Goal: Find specific page/section: Find specific page/section

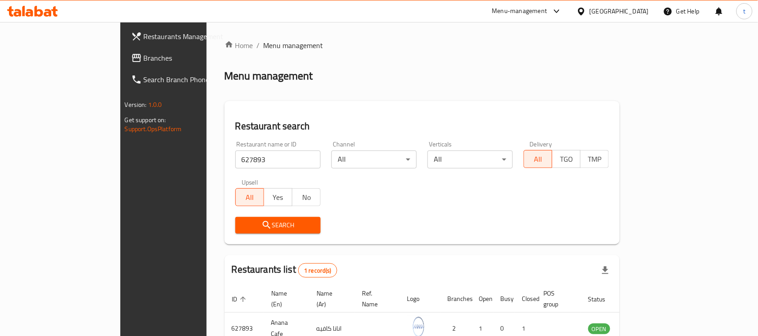
click at [144, 59] on span "Branches" at bounding box center [192, 58] width 96 height 11
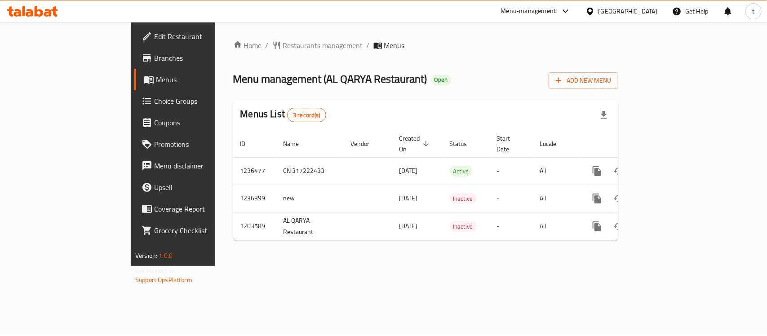
click at [256, 30] on div "Home / Restaurants management / Menus Menu management ( AL QARYA Restaurant ) O…" at bounding box center [425, 144] width 421 height 244
click at [283, 40] on span "Restaurants management" at bounding box center [323, 45] width 80 height 11
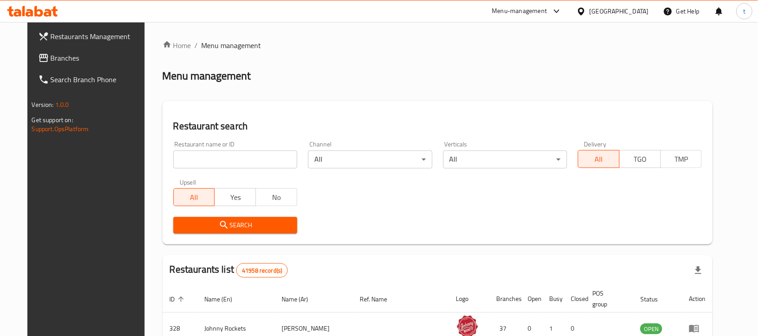
click at [256, 161] on input "search" at bounding box center [235, 159] width 124 height 18
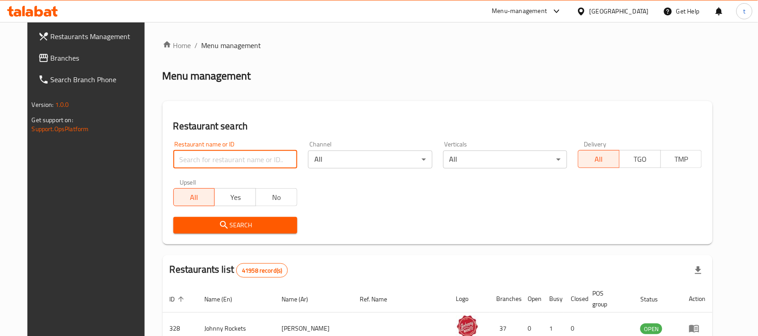
paste input "669659"
type input "669659"
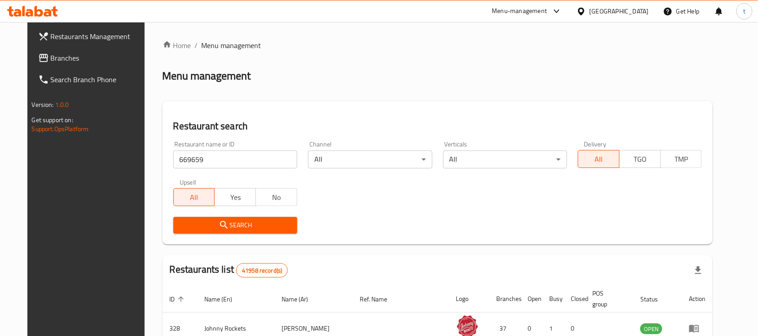
click at [219, 224] on icon "submit" at bounding box center [224, 225] width 11 height 11
